Goal: Task Accomplishment & Management: Use online tool/utility

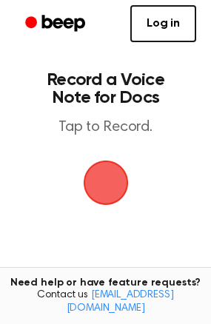
click at [121, 181] on span "button" at bounding box center [105, 182] width 41 height 41
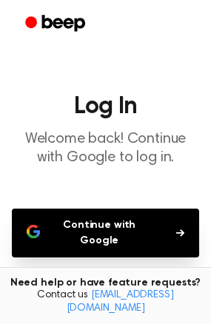
click at [90, 227] on button "Continue with Google" at bounding box center [105, 233] width 187 height 49
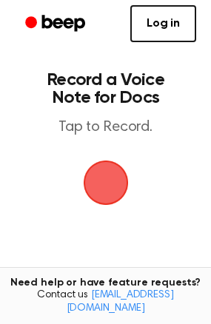
click at [107, 165] on span "button" at bounding box center [105, 182] width 41 height 41
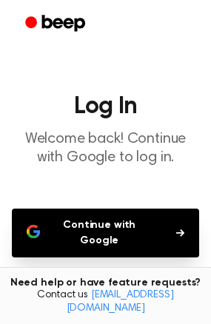
scroll to position [107, 0]
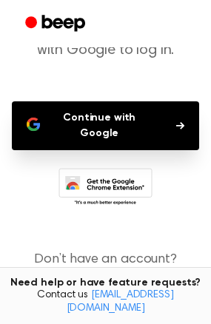
click at [111, 185] on icon at bounding box center [105, 188] width 94 height 41
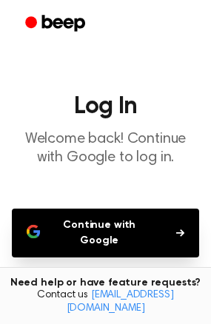
click at [67, 218] on button "Continue with Google" at bounding box center [105, 233] width 187 height 49
